Goal: Information Seeking & Learning: Learn about a topic

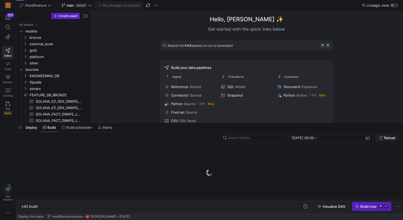
scroll to position [0, 16]
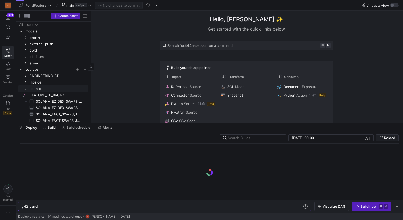
click at [20, 70] on icon "Press SPACE to select this row." at bounding box center [21, 69] width 4 height 3
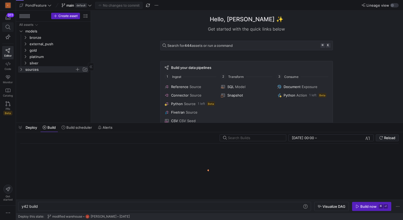
click at [7, 26] on icon at bounding box center [8, 27] width 5 height 5
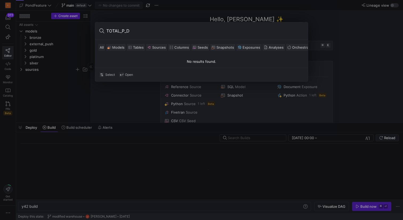
type input "TOTAL_P_D"
click at [179, 11] on div at bounding box center [201, 110] width 403 height 220
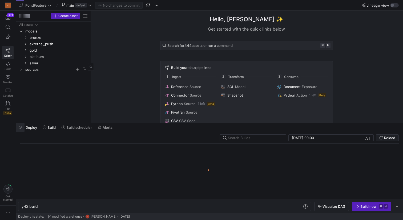
click at [21, 126] on span "button" at bounding box center [20, 127] width 9 height 9
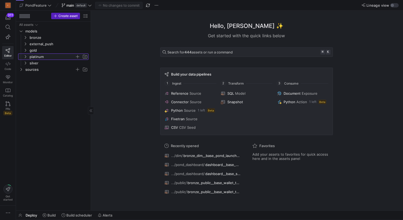
click at [25, 55] on icon "Press SPACE to select this row." at bounding box center [25, 56] width 1 height 3
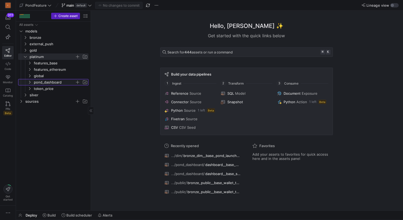
click at [31, 81] on icon "Press SPACE to select this row." at bounding box center [30, 82] width 4 height 3
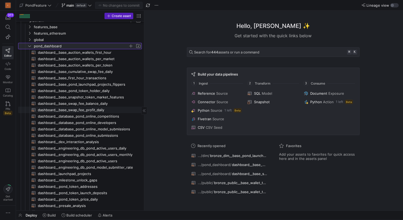
scroll to position [42, 0]
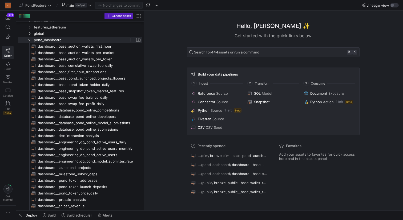
click at [210, 23] on div "Hello, [PERSON_NAME] ✨" at bounding box center [273, 26] width 173 height 9
click at [102, 65] on span "dashboard__base_cumulative_swap_fee_daily​​​​​​​​​​" at bounding box center [87, 66] width 98 height 6
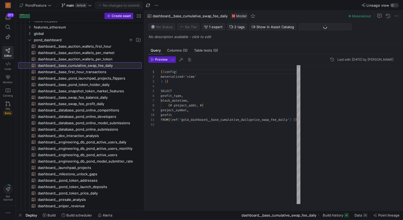
scroll to position [48, 0]
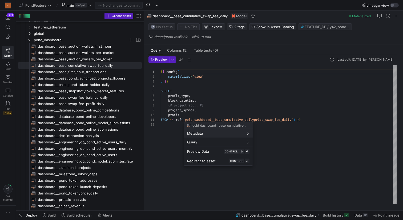
click at [219, 126] on span "gold_dashboard__base_cumulative_dailyprice_swap_fee_daily" at bounding box center [219, 126] width 54 height 4
click at [221, 119] on div at bounding box center [201, 110] width 403 height 220
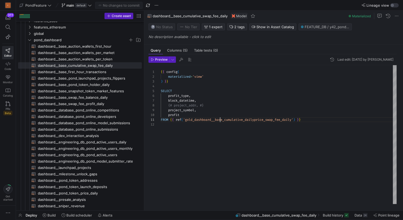
scroll to position [0, 59]
click at [221, 119] on div "{ { config ( materialized = 'view' ) } } SELECT profit_type , block_datetime , …" at bounding box center [279, 134] width 236 height 139
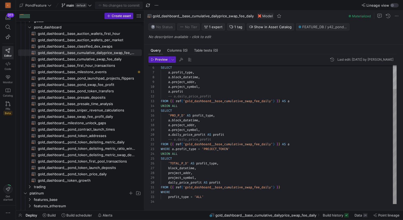
type textarea "-- a.daily_price_profit FROM {{ ref('gold_dashboard__base_cumulative_swap_fee_d…"
click at [187, 183] on div "SELECT a . profit_type , a . block_datetime , a . project_addr , a . project_sy…" at bounding box center [279, 120] width 236 height 167
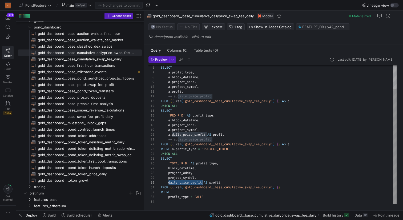
click at [231, 182] on div "SELECT a . profit_type , a . block_datetime , a . project_addr , a . project_sy…" at bounding box center [279, 120] width 236 height 167
click at [194, 183] on div "SELECT a . profit_type , a . block_datetime , a . project_addr , a . project_sy…" at bounding box center [279, 120] width 236 height 167
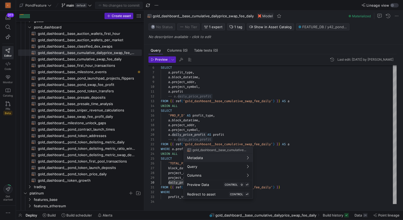
click at [275, 175] on div at bounding box center [201, 110] width 403 height 220
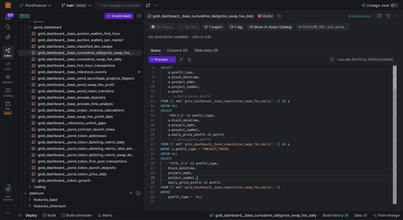
click at [269, 175] on div "SELECT a . profit_type , a . block_datetime , a . project_addr , a . project_sy…" at bounding box center [279, 120] width 236 height 167
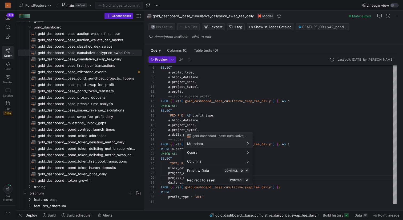
click at [297, 175] on div at bounding box center [201, 110] width 403 height 220
click at [253, 189] on div at bounding box center [201, 110] width 403 height 220
click at [249, 188] on div at bounding box center [201, 110] width 403 height 220
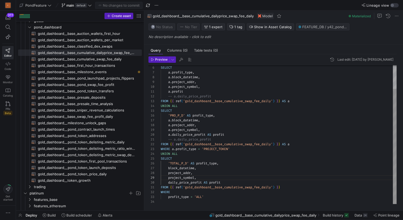
scroll to position [0, 88]
click at [249, 188] on div "SELECT a . profit_type , a . block_datetime , a . project_addr , a . project_sy…" at bounding box center [279, 120] width 236 height 167
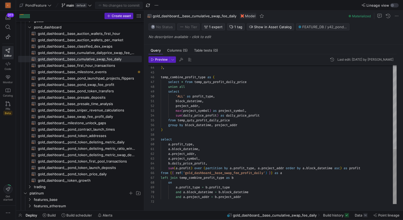
click at [192, 163] on div ") , temp_combine_profit_type as ( select * from temp_quty_profit_daily_price un…" at bounding box center [279, 29] width 236 height 349
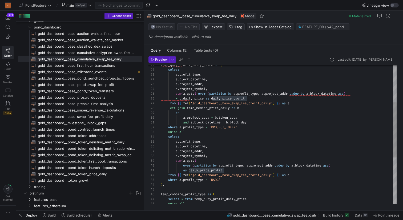
scroll to position [24, 86]
click at [256, 99] on div ") , temp_combine_profit_type as ( select * from temp_quty_profit_daily_price un…" at bounding box center [279, 146] width 236 height 349
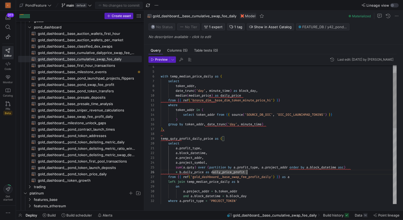
click at [203, 77] on div "on left join temp_median_price_daily as b from { { ref ( 'gold_dashboard__base_…" at bounding box center [279, 220] width 236 height 349
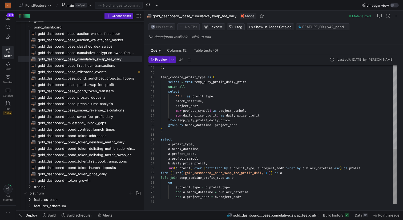
type textarea "a.block_datetime, a.project_addr, a.project_symbol, b.daily_price_profit, sum(a…"
click at [186, 168] on div ") , temp_combine_profit_type as ( select * from temp_quty_profit_daily_price un…" at bounding box center [279, 29] width 236 height 349
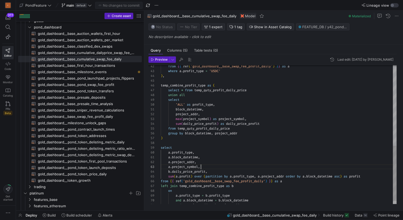
scroll to position [10, 40]
click at [214, 165] on div "from { { ref ( 'gold_dashboard__base_swap_fee_profit_daily' ) } } as a where a …" at bounding box center [279, 37] width 236 height 349
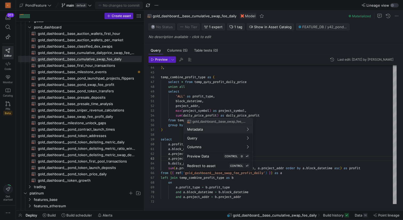
click at [244, 173] on div at bounding box center [201, 110] width 403 height 220
click at [243, 174] on div at bounding box center [201, 110] width 403 height 220
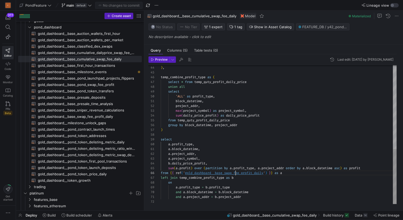
scroll to position [24, 75]
click at [235, 173] on div ") , temp_combine_profit_type as ( select * from temp_quty_profit_daily_price un…" at bounding box center [279, 29] width 236 height 349
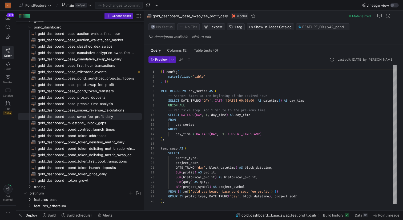
click at [270, 15] on div "gold_dashboard__base_swap_fee_profit_daily Model Materialized" at bounding box center [273, 16] width 259 height 11
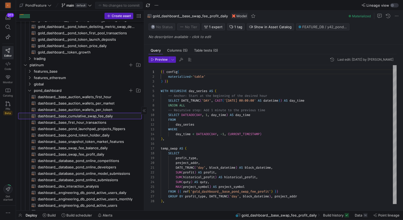
click at [102, 115] on span "dashboard__base_cumulative_swap_fee_daily​​​​​​​​​​" at bounding box center [87, 116] width 98 height 6
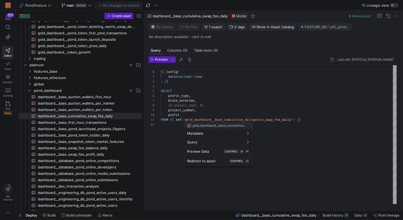
click at [213, 119] on div at bounding box center [201, 110] width 403 height 220
click at [213, 120] on div at bounding box center [201, 110] width 403 height 220
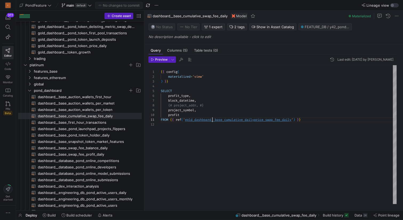
scroll to position [0, 52]
click at [213, 120] on div "{ { config ( materialized = 'view' ) } } SELECT profit_type , block_datetime , …" at bounding box center [279, 134] width 236 height 139
type textarea "{{ config( materialized='table' ) }} SELECT a.profit_type, a.block_datetime, a.…"
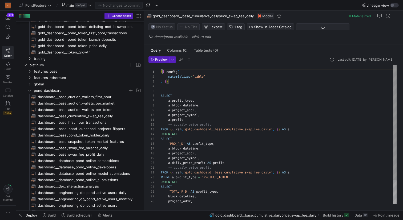
scroll to position [70, 0]
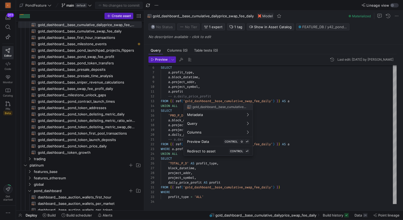
click at [221, 102] on div at bounding box center [201, 110] width 403 height 220
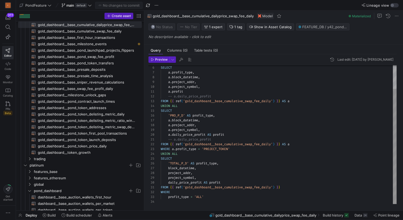
scroll to position [10, 61]
click at [221, 102] on div "SELECT a . profit_type , a . block_datetime , a . project_addr , a . project_sy…" at bounding box center [279, 120] width 236 height 167
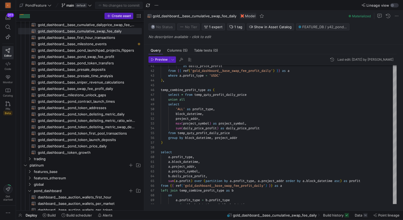
type textarea "a.block_datetime, a.project_addr, a.project_symbol, b.daily_price_profit, sum(a…"
click at [233, 164] on div ") , temp_combine_profit_type as ( select * from temp_quty_profit_daily_price un…" at bounding box center [279, 42] width 236 height 349
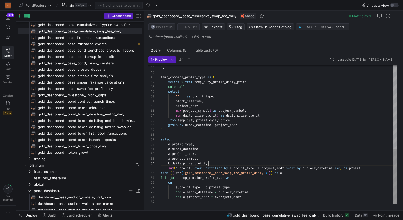
scroll to position [14, 48]
click at [229, 164] on div ") , temp_combine_profit_type as ( select * from temp_quty_profit_daily_price un…" at bounding box center [279, 29] width 236 height 349
click at [221, 174] on div at bounding box center [201, 110] width 403 height 220
click at [221, 174] on div ") , temp_combine_profit_type as ( select * from temp_quty_profit_daily_price un…" at bounding box center [279, 29] width 236 height 349
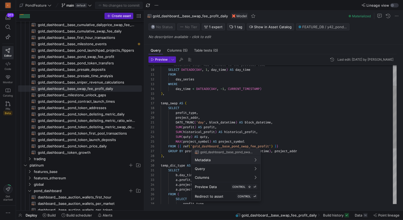
click at [216, 148] on div at bounding box center [201, 110] width 403 height 220
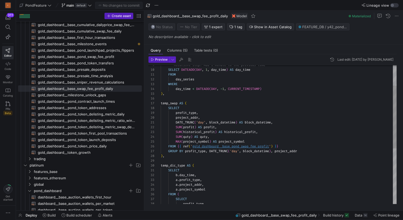
click at [216, 148] on div "a . project_symbol FROM ( SELECT profit_type , a . project_addr , a . profit_ty…" at bounding box center [279, 173] width 236 height 306
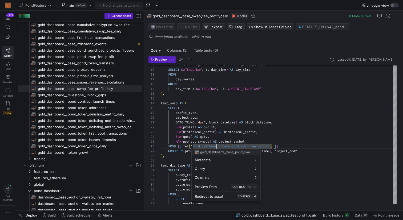
click at [216, 146] on div at bounding box center [201, 110] width 403 height 220
click at [216, 146] on div "a . project_symbol FROM ( SELECT profit_type , a . project_addr , a . profit_ty…" at bounding box center [279, 173] width 236 height 306
click at [225, 147] on div at bounding box center [201, 110] width 403 height 220
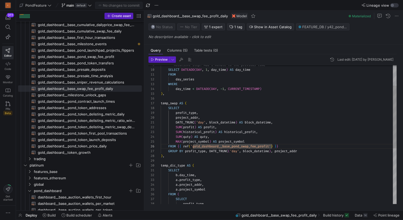
click at [224, 147] on div "a . project_symbol FROM ( SELECT profit_type , a . project_addr , a . profit_ty…" at bounding box center [279, 173] width 236 height 306
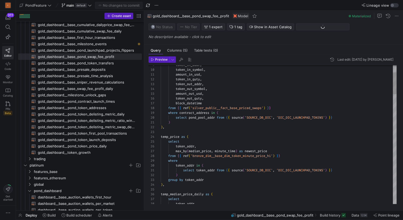
scroll to position [24, 46]
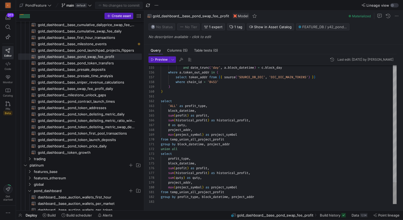
type textarea "select 'ALL' as profit_type, block_datetime, sum(profit) as profit, sum(histori…"
